Goal: Task Accomplishment & Management: Use online tool/utility

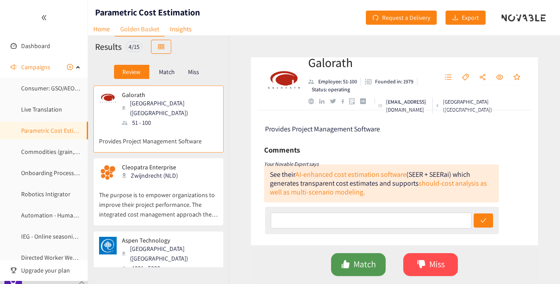
click at [359, 261] on span "Match" at bounding box center [365, 264] width 22 height 14
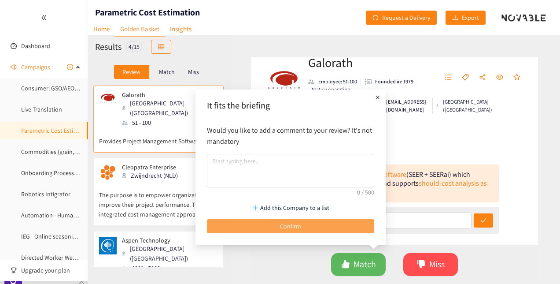
click at [313, 222] on button "Confirm" at bounding box center [290, 226] width 167 height 14
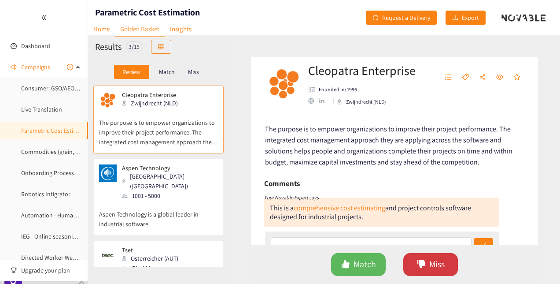
click at [430, 264] on span "Miss" at bounding box center [437, 264] width 15 height 14
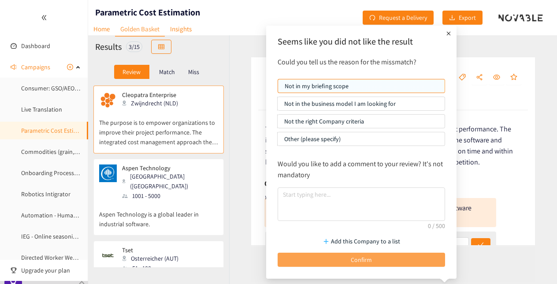
click at [350, 261] on button "Confirm" at bounding box center [361, 259] width 167 height 14
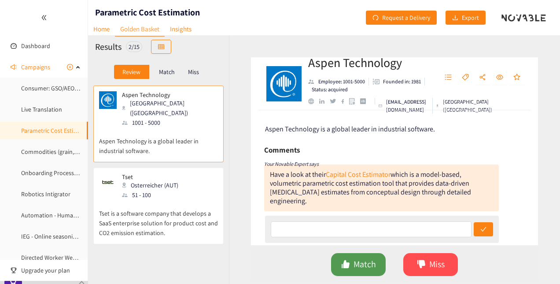
click at [361, 268] on span "Match" at bounding box center [365, 264] width 22 height 14
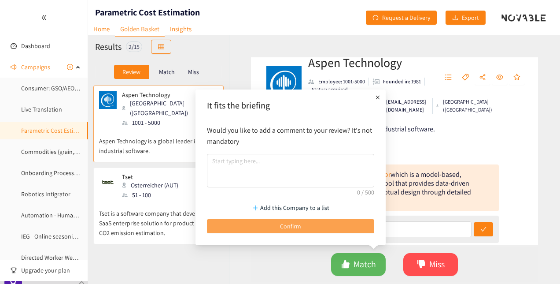
click at [311, 226] on button "Confirm" at bounding box center [290, 226] width 167 height 14
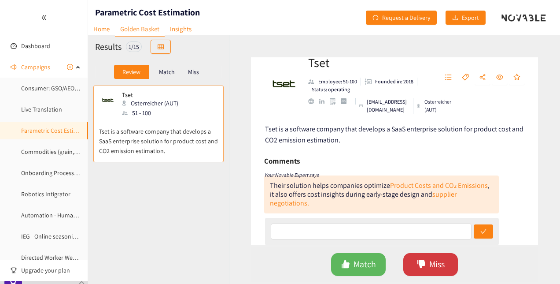
click at [423, 263] on icon "dislike" at bounding box center [422, 264] width 8 height 8
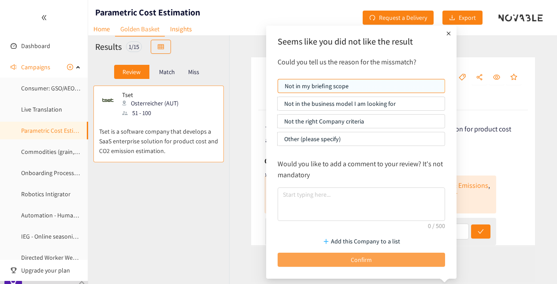
click at [349, 258] on button "Confirm" at bounding box center [361, 259] width 167 height 14
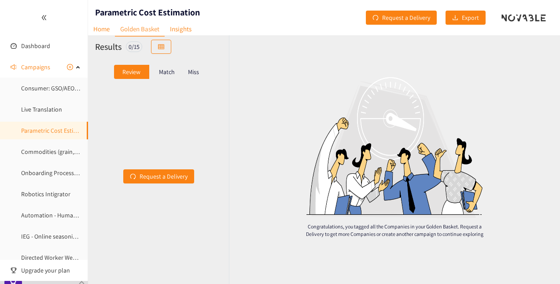
click at [167, 67] on div "Match" at bounding box center [166, 72] width 35 height 14
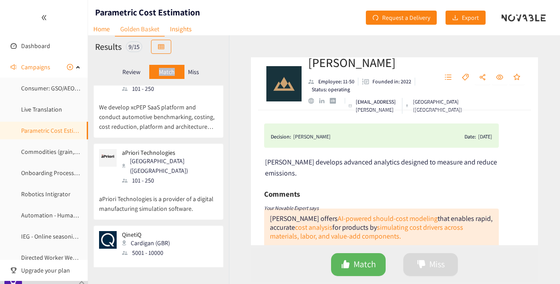
scroll to position [487, 0]
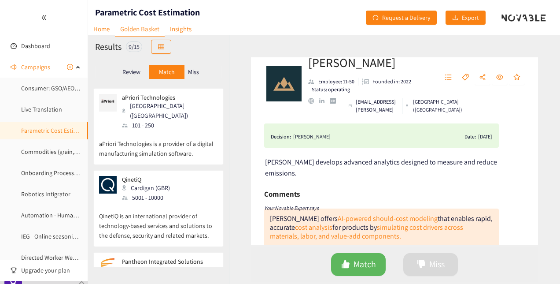
click at [187, 76] on div "Miss" at bounding box center [194, 72] width 19 height 14
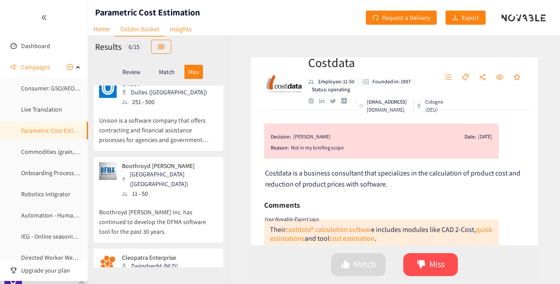
scroll to position [0, 0]
